Goal: Task Accomplishment & Management: Manage account settings

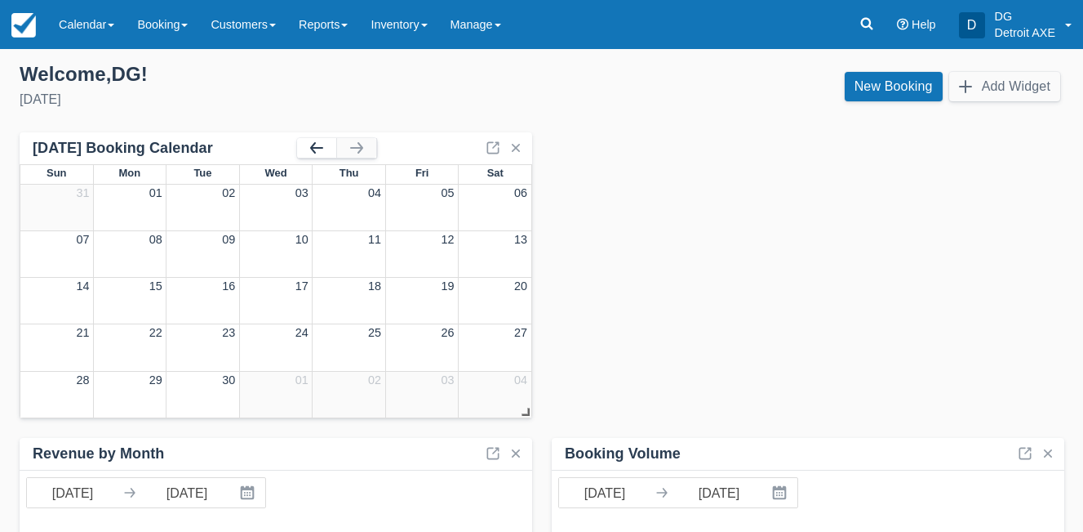
click at [329, 144] on button "button" at bounding box center [316, 148] width 39 height 20
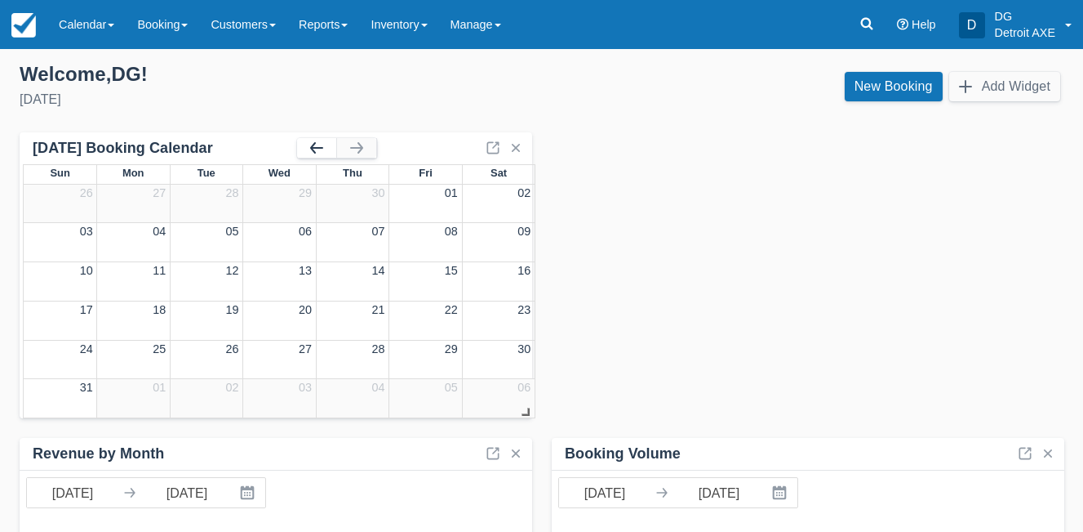
click at [323, 144] on button "button" at bounding box center [316, 148] width 39 height 20
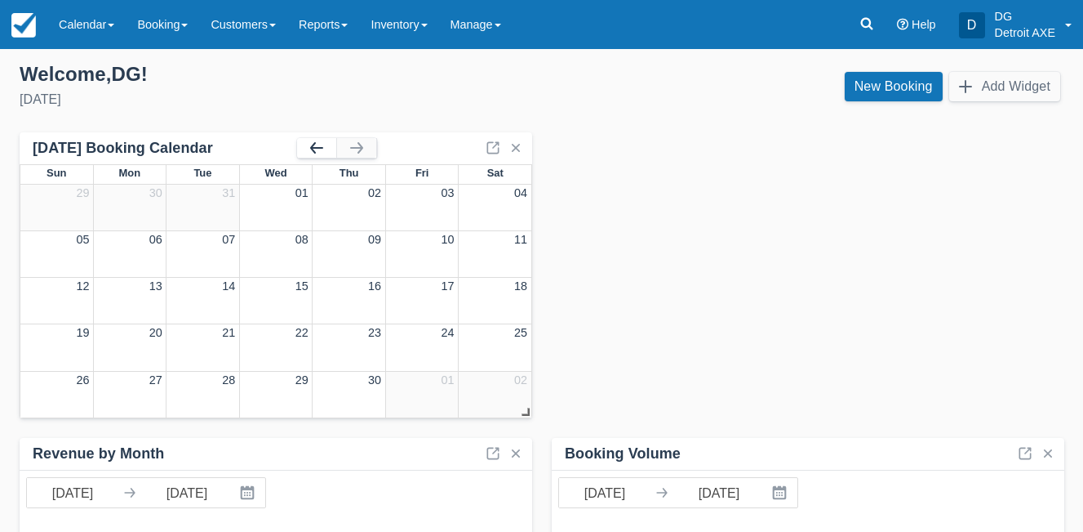
click at [323, 144] on button "button" at bounding box center [316, 148] width 39 height 20
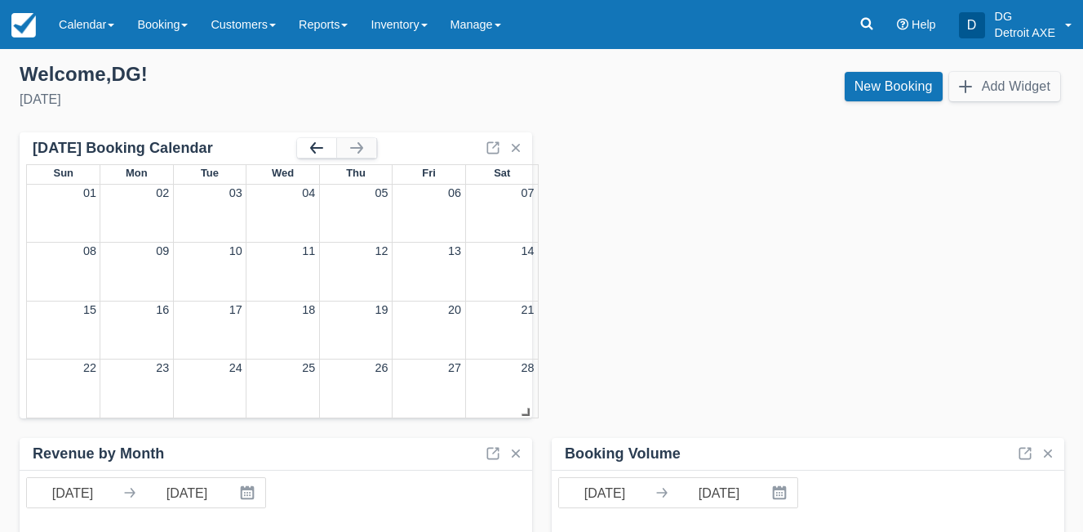
click at [323, 144] on button "button" at bounding box center [316, 148] width 39 height 20
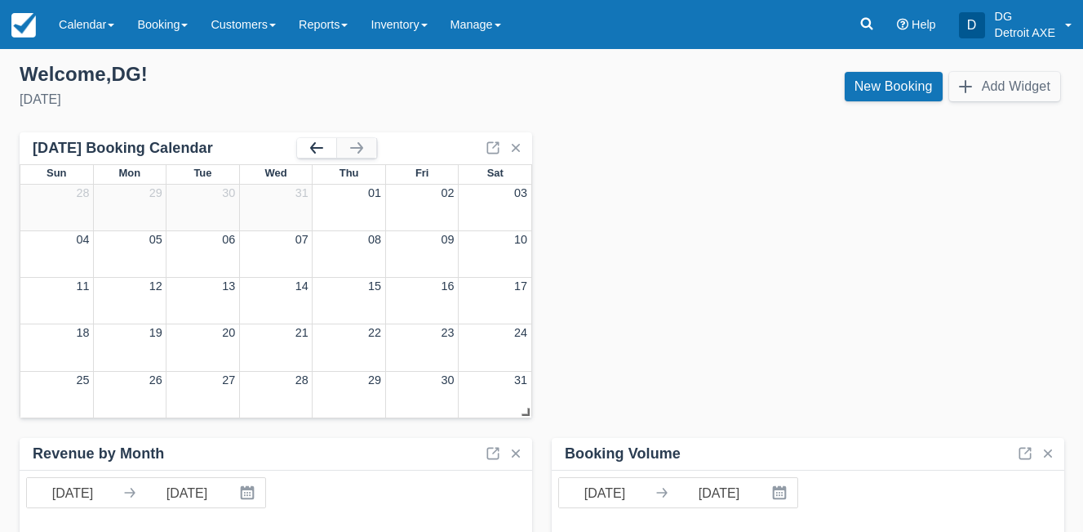
click at [323, 144] on button "button" at bounding box center [316, 148] width 39 height 20
click at [424, 199] on div "3" at bounding box center [422, 201] width 6 height 15
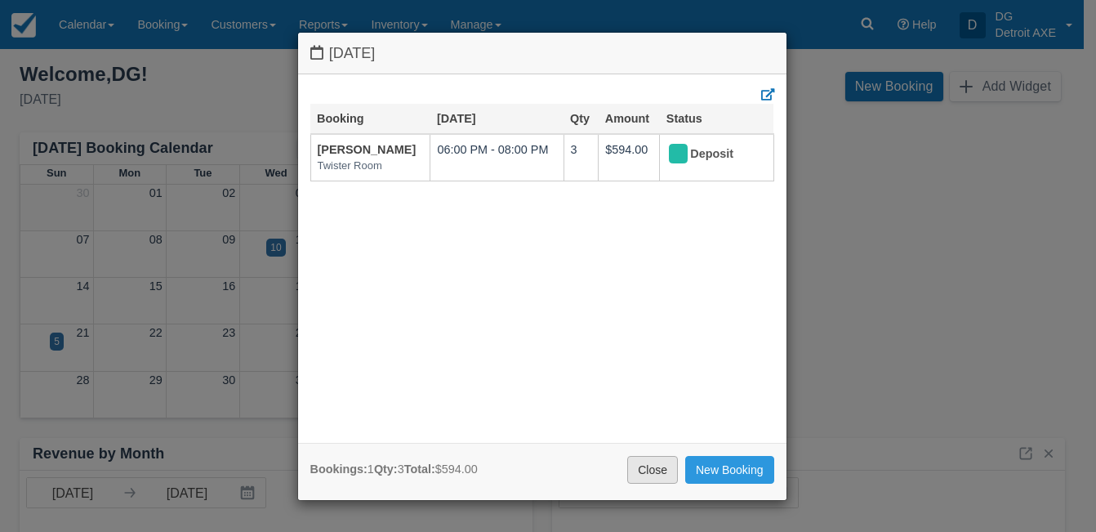
click at [661, 471] on link "Close" at bounding box center [652, 470] width 51 height 28
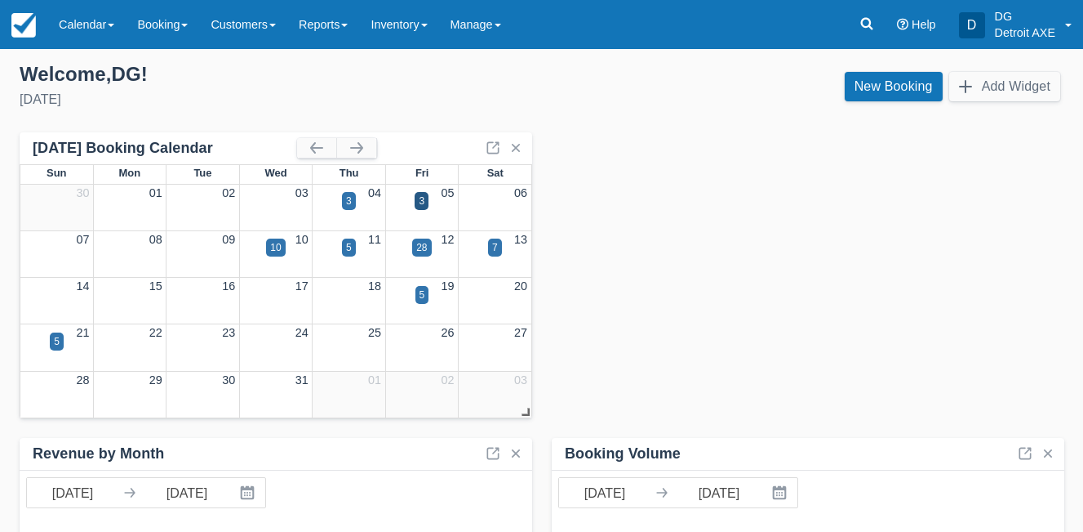
click at [338, 242] on div "11" at bounding box center [349, 240] width 73 height 18
click at [351, 254] on div "5" at bounding box center [349, 247] width 6 height 15
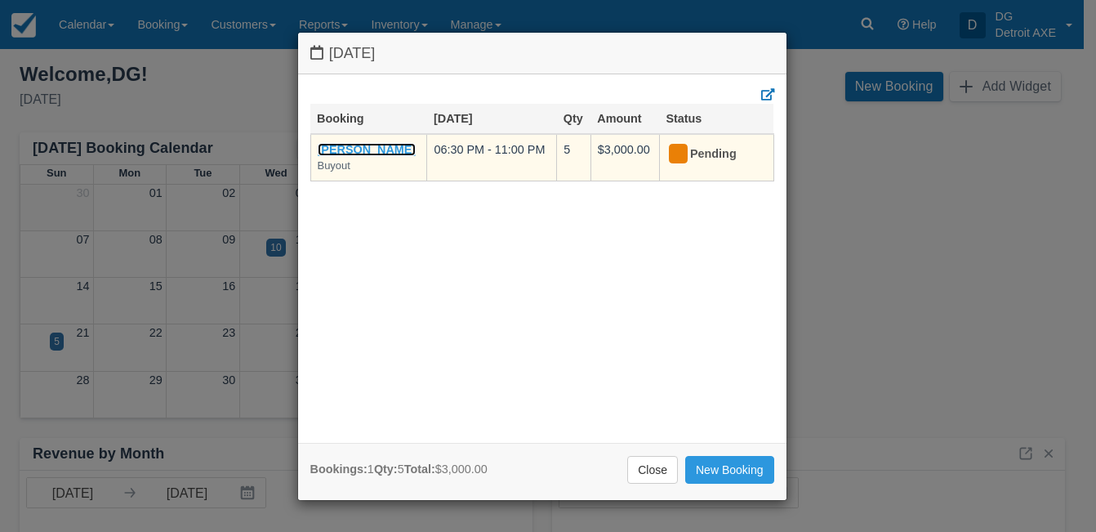
click at [388, 152] on link "[PERSON_NAME]" at bounding box center [367, 149] width 99 height 13
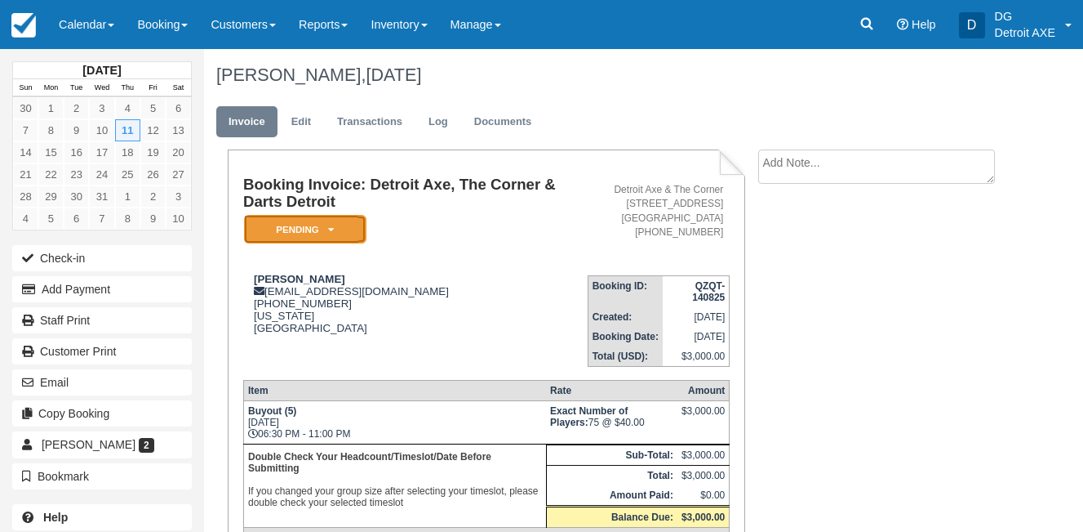
click at [335, 228] on em "Pending" at bounding box center [305, 229] width 122 height 29
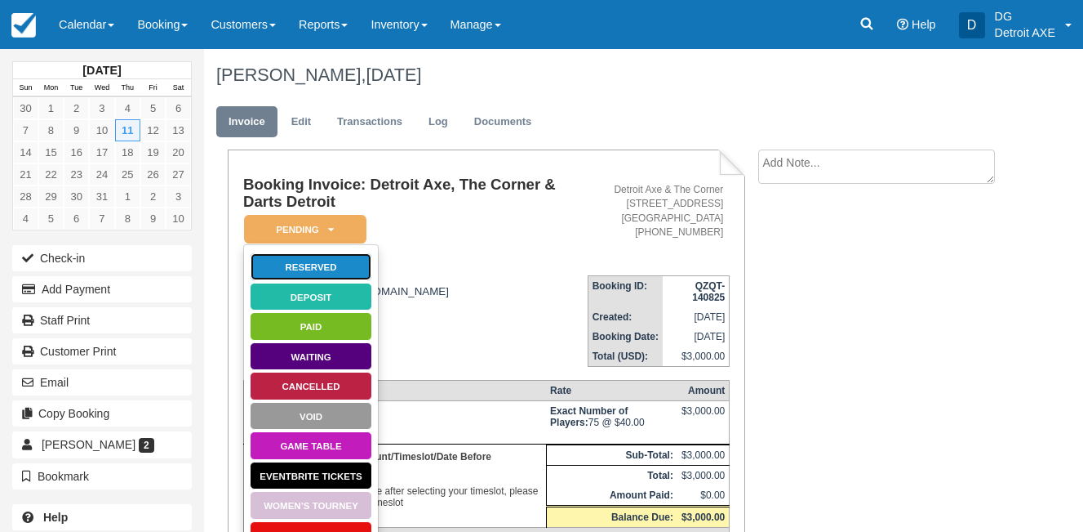
click at [335, 265] on link "Reserved" at bounding box center [311, 266] width 122 height 29
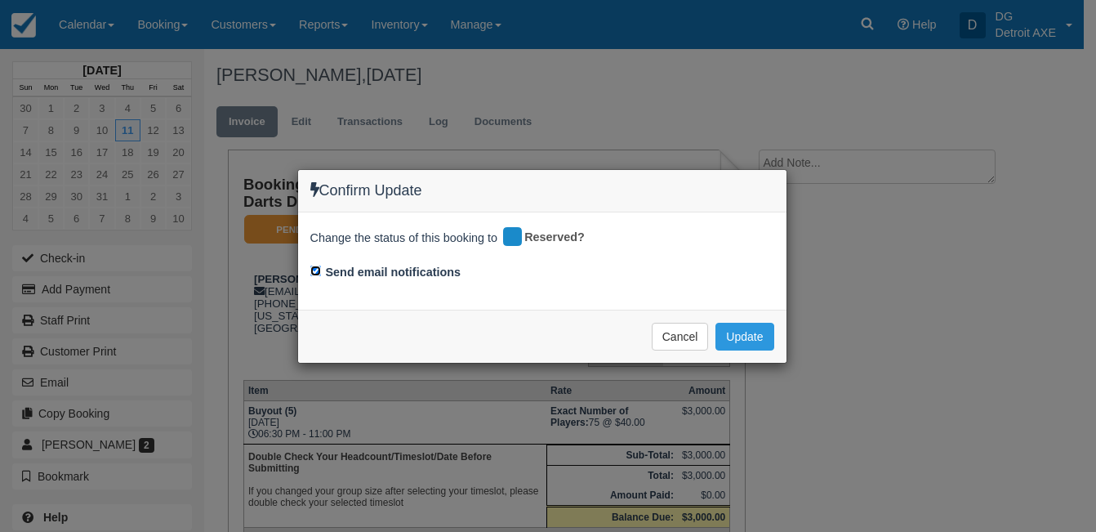
click at [320, 266] on input "Send email notifications" at bounding box center [315, 270] width 11 height 11
checkbox input "false"
click at [733, 335] on button "Update" at bounding box center [744, 337] width 58 height 28
